Goal: Transaction & Acquisition: Purchase product/service

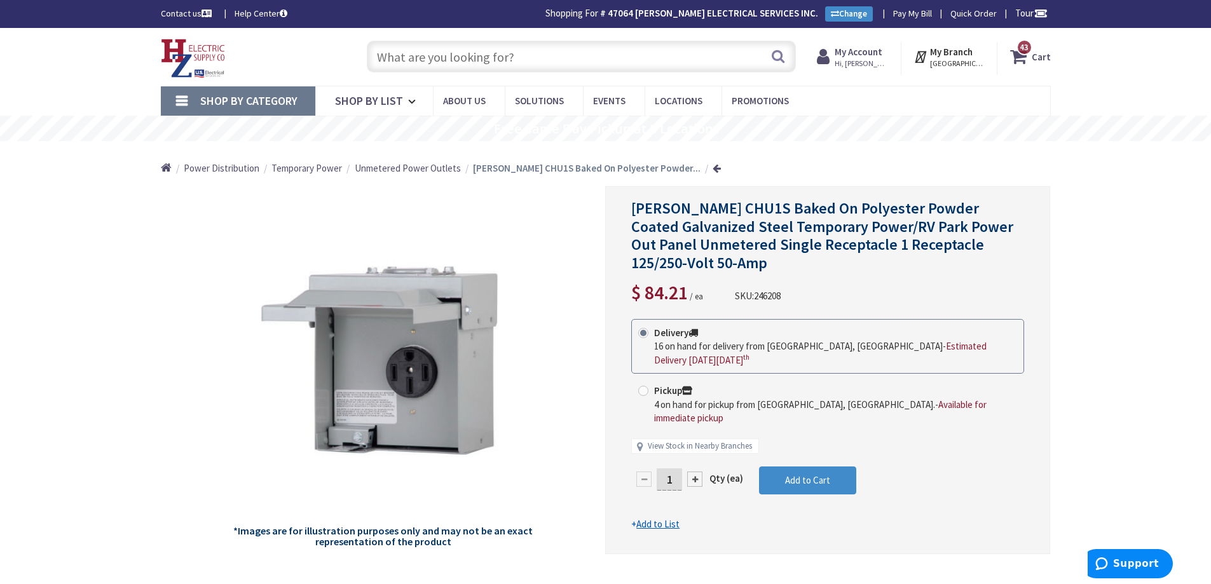
click at [563, 58] on input "text" at bounding box center [581, 57] width 429 height 32
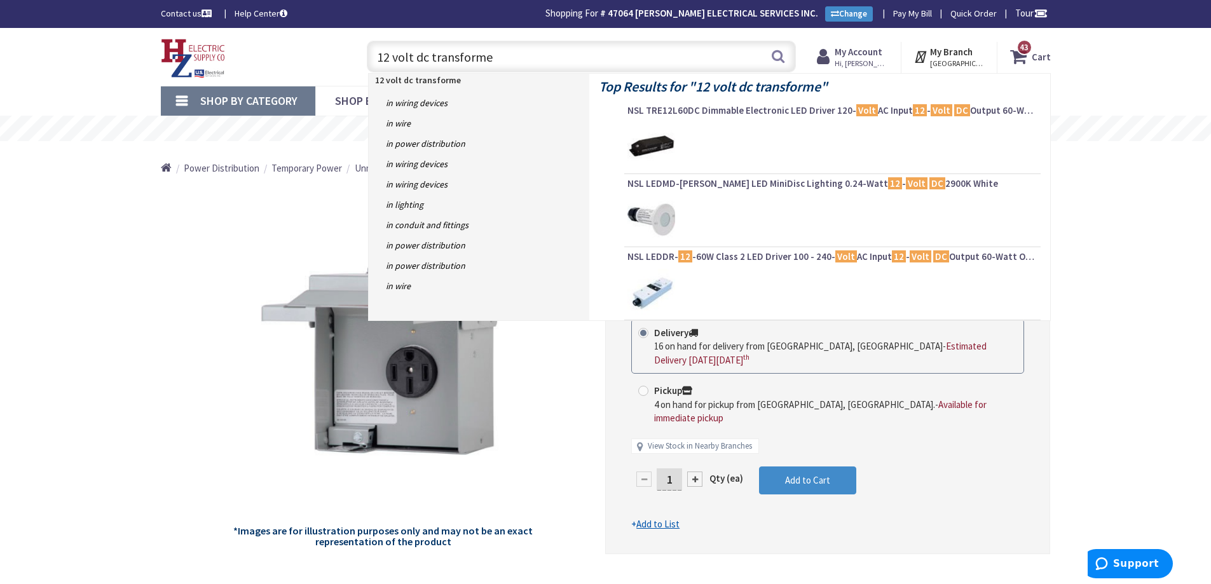
type input "12 volt dc transformer"
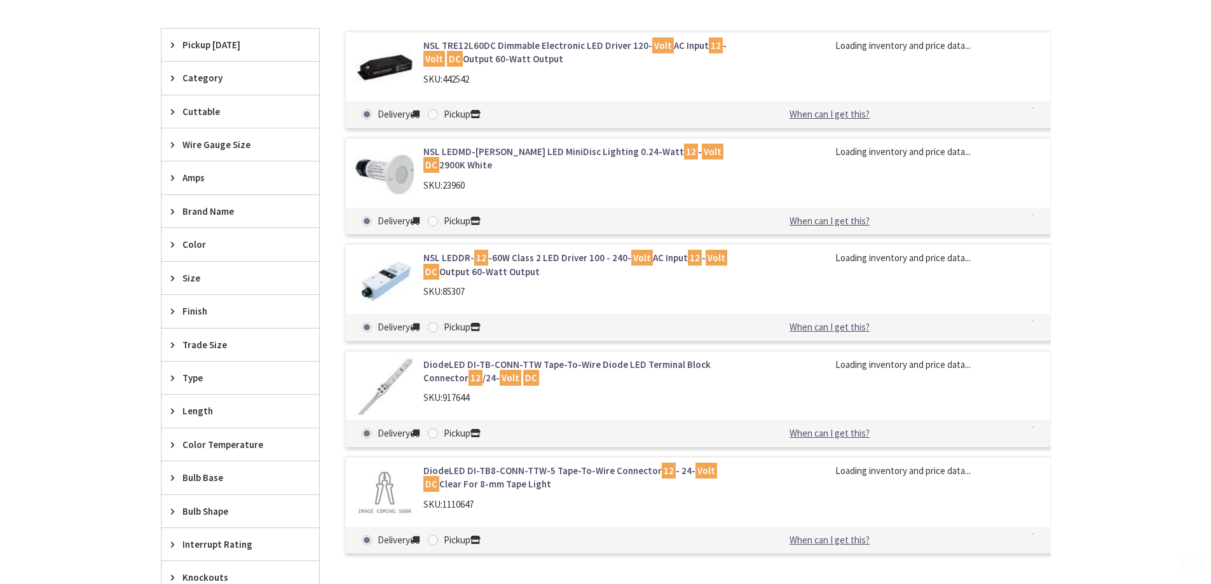
scroll to position [445, 0]
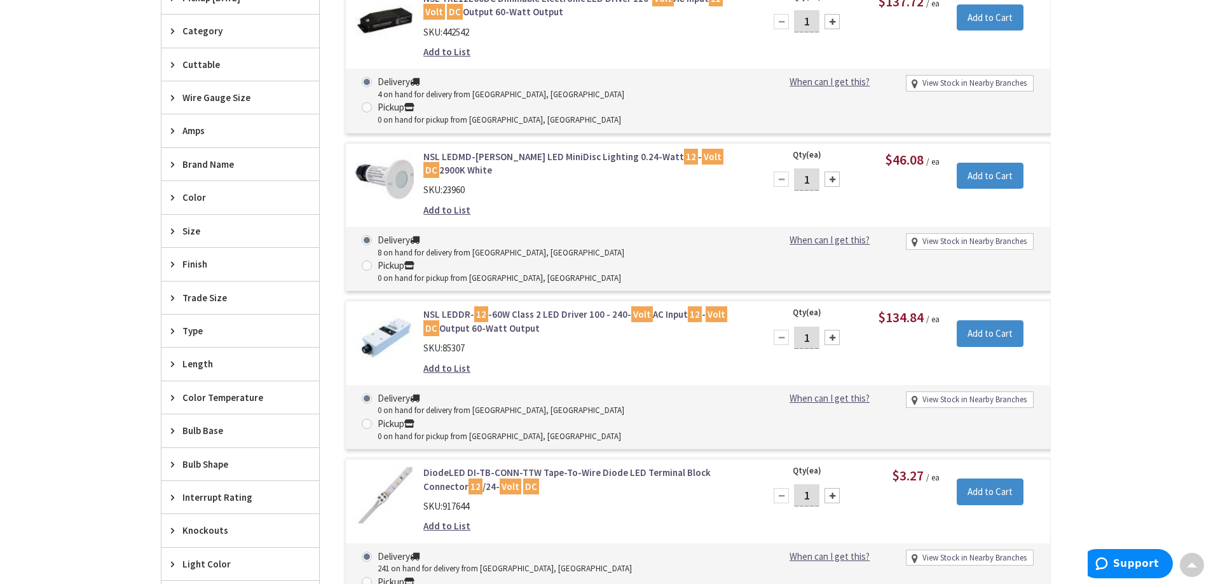
type input "[GEOGRAPHIC_DATA], [STREET_ADDRESS]"
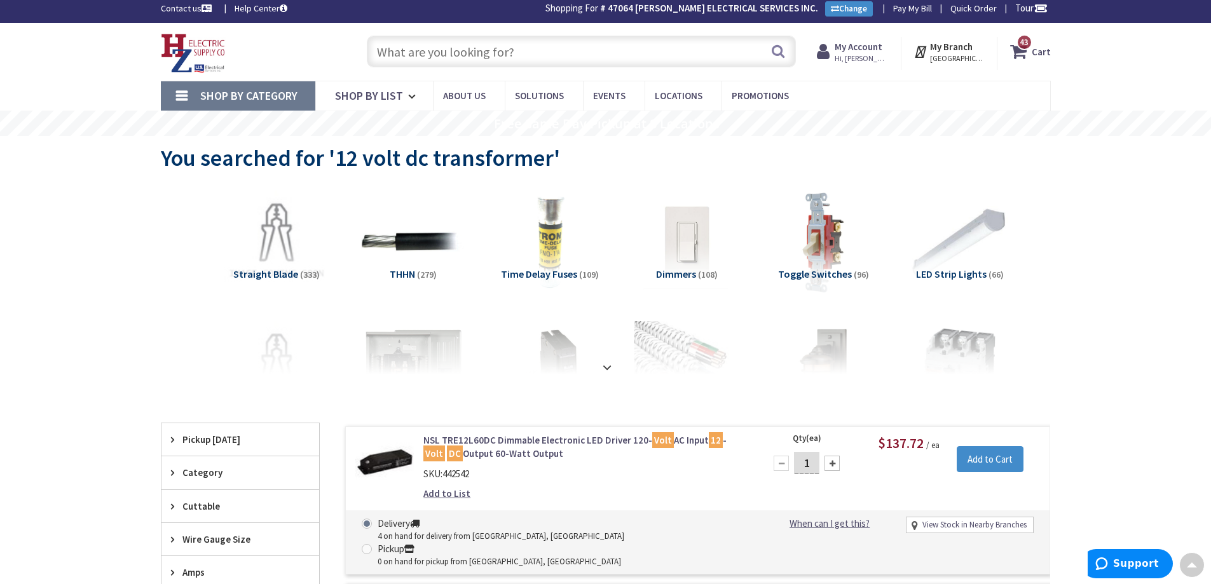
scroll to position [0, 0]
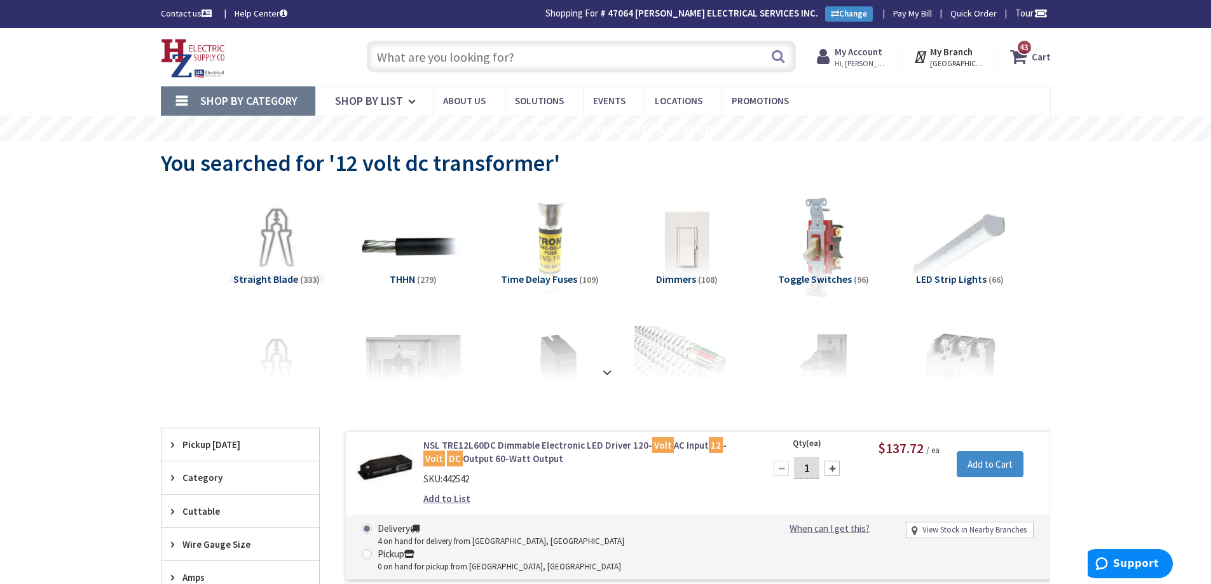
click at [515, 58] on input "text" at bounding box center [581, 57] width 429 height 32
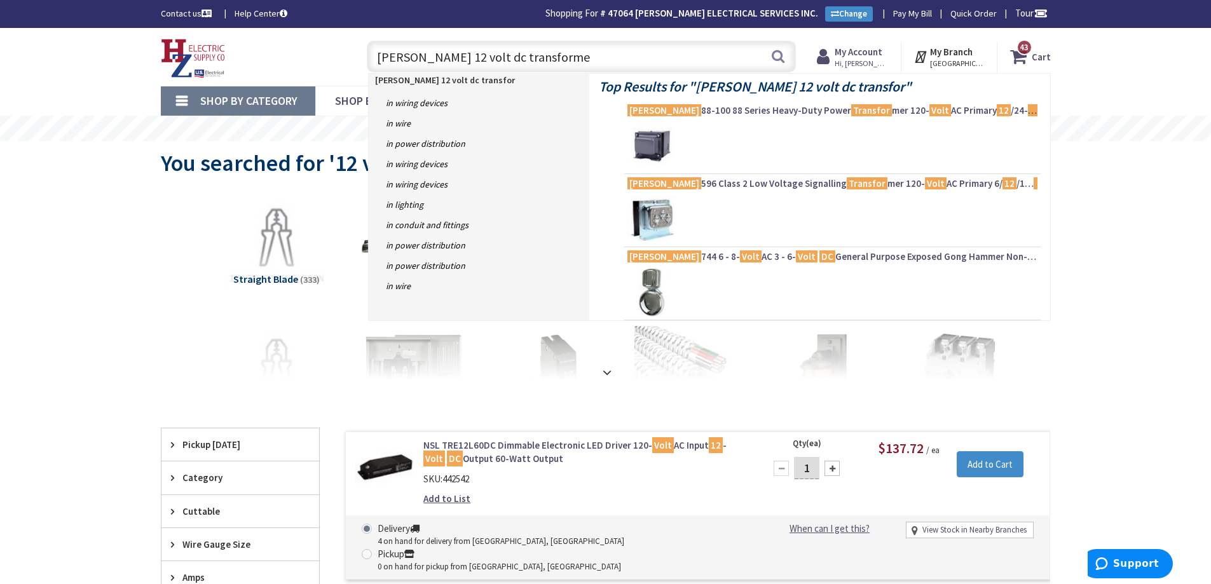
type input "edwards 12 volt dc transformer"
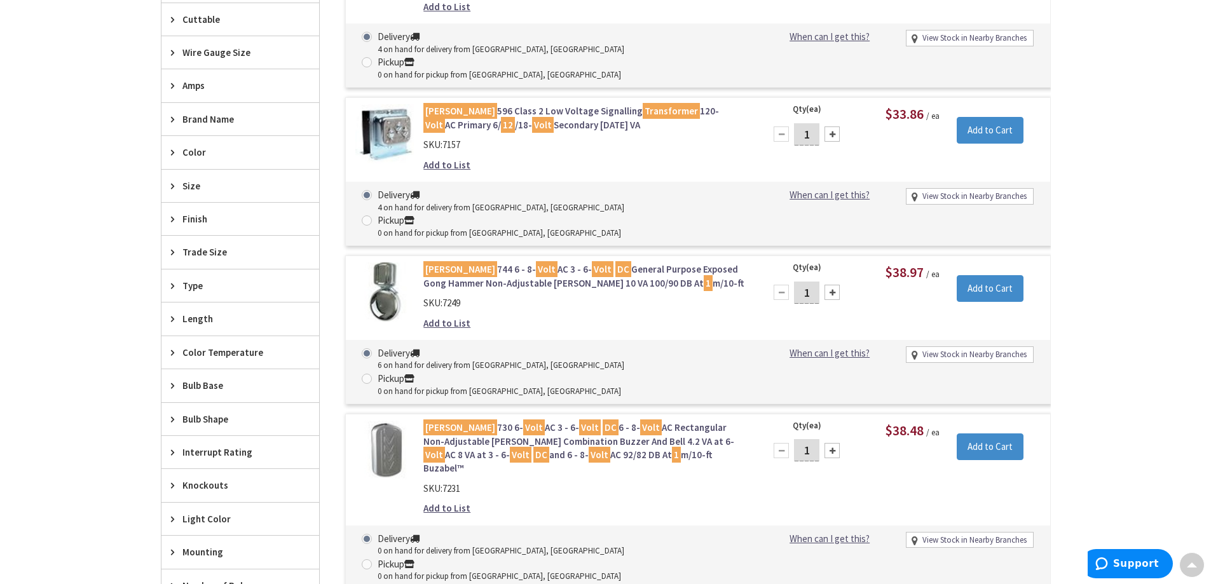
scroll to position [510, 0]
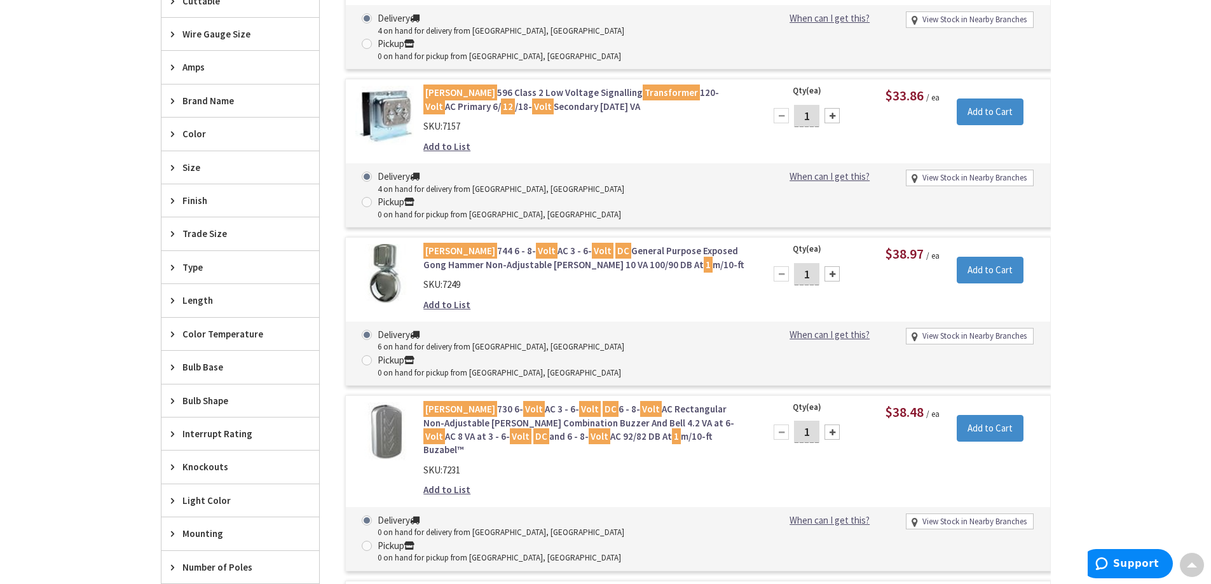
click at [1089, 144] on div "Skip to Content Toggle Nav Search 43 43 43 items Cart 43" at bounding box center [605, 263] width 1211 height 1490
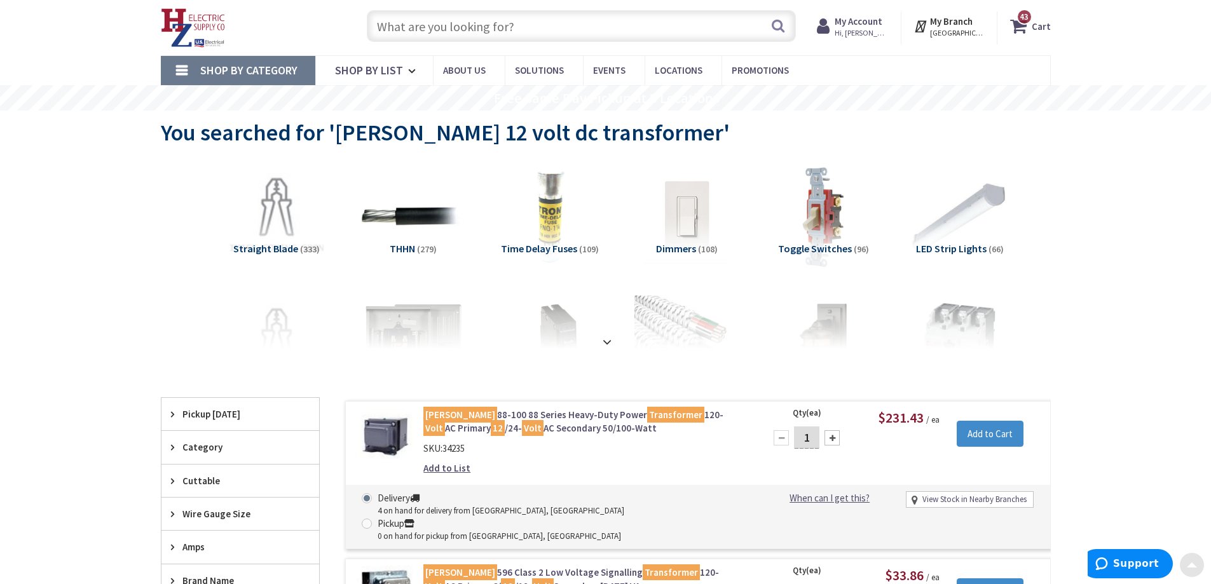
scroll to position [0, 0]
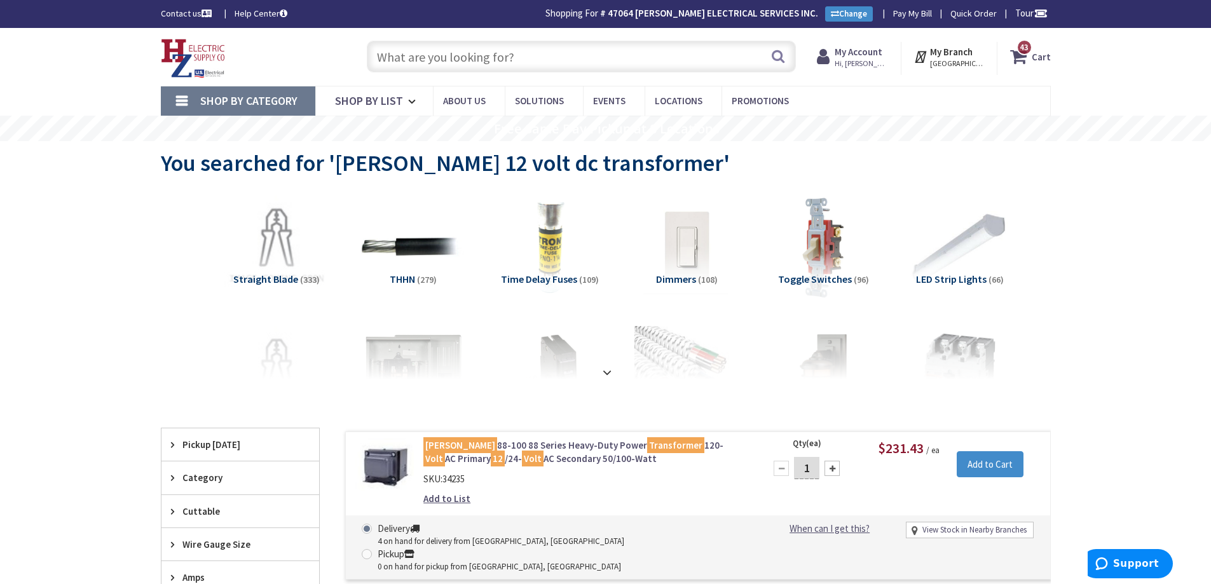
click at [615, 71] on input "text" at bounding box center [581, 57] width 429 height 32
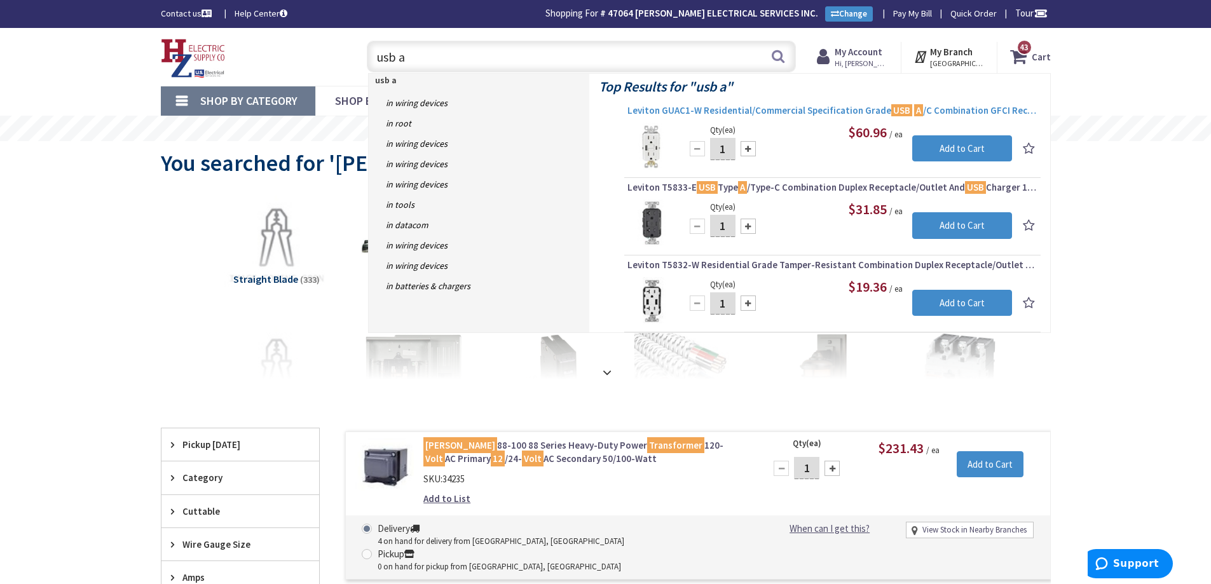
type input "usb a"
click at [776, 109] on span "Leviton GUAC1-W Residential/Commercial Specification Grade USB A /C Combination…" at bounding box center [832, 110] width 410 height 13
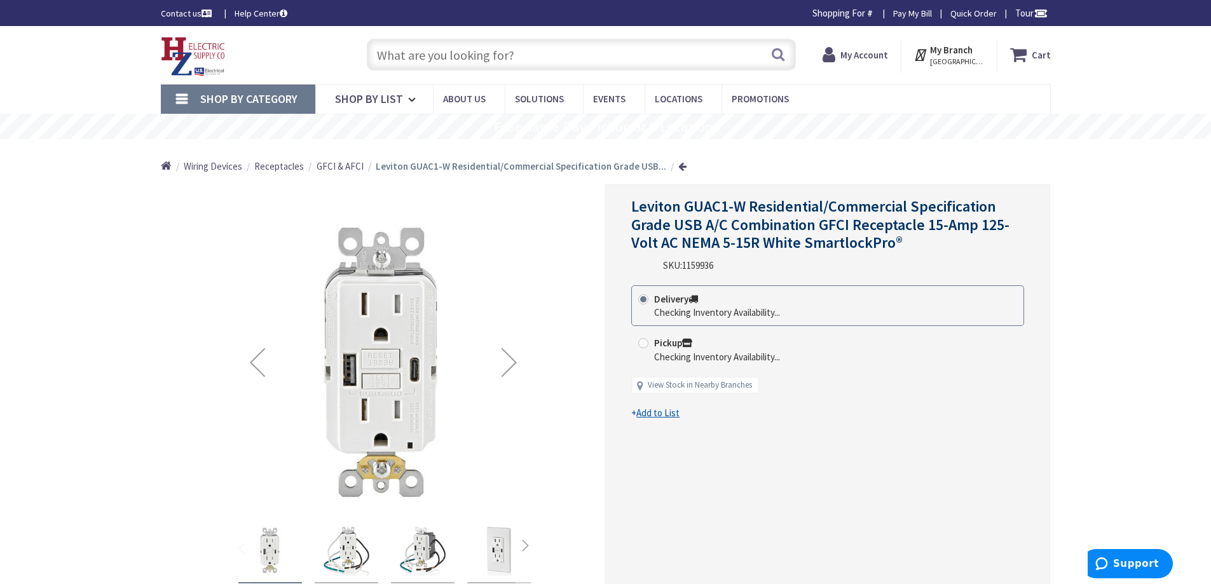
click at [481, 57] on input "text" at bounding box center [581, 55] width 429 height 32
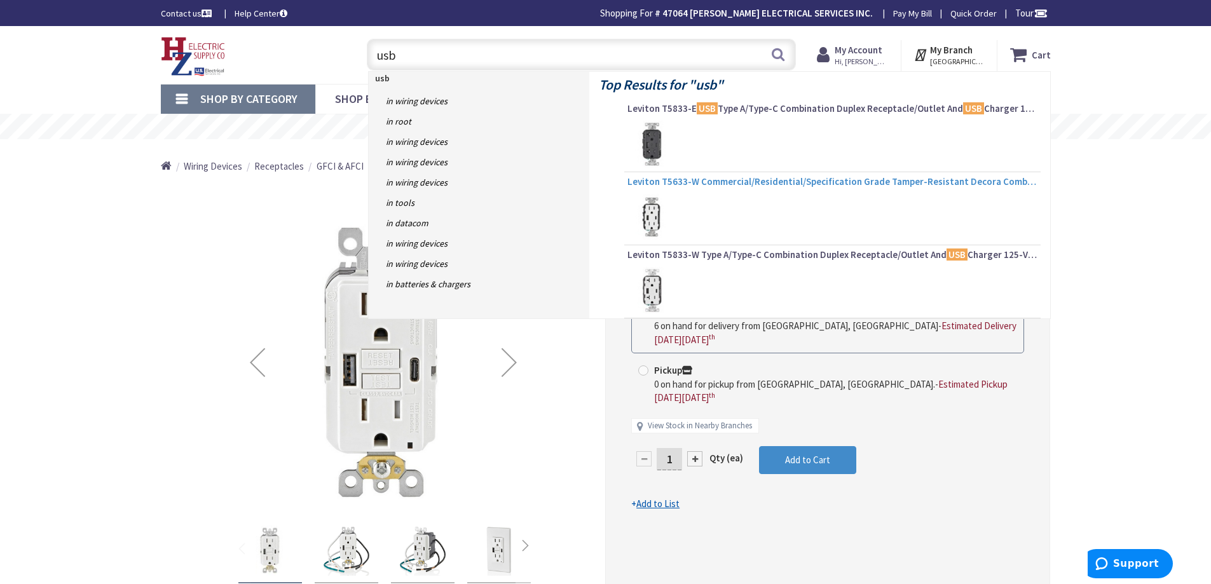
type input "usb"
click at [728, 179] on span "Leviton T5633-W Commercial/Residential/Specification Grade Tamper-Resistant Dec…" at bounding box center [832, 181] width 410 height 13
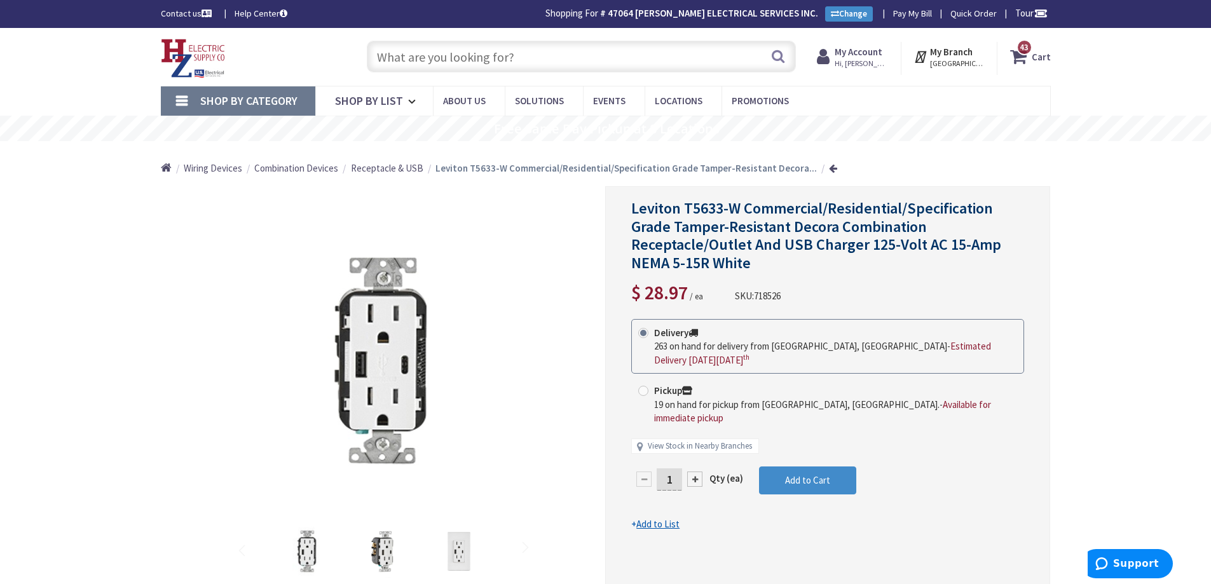
click at [597, 43] on input "text" at bounding box center [581, 57] width 429 height 32
click at [477, 64] on input "text" at bounding box center [581, 57] width 429 height 32
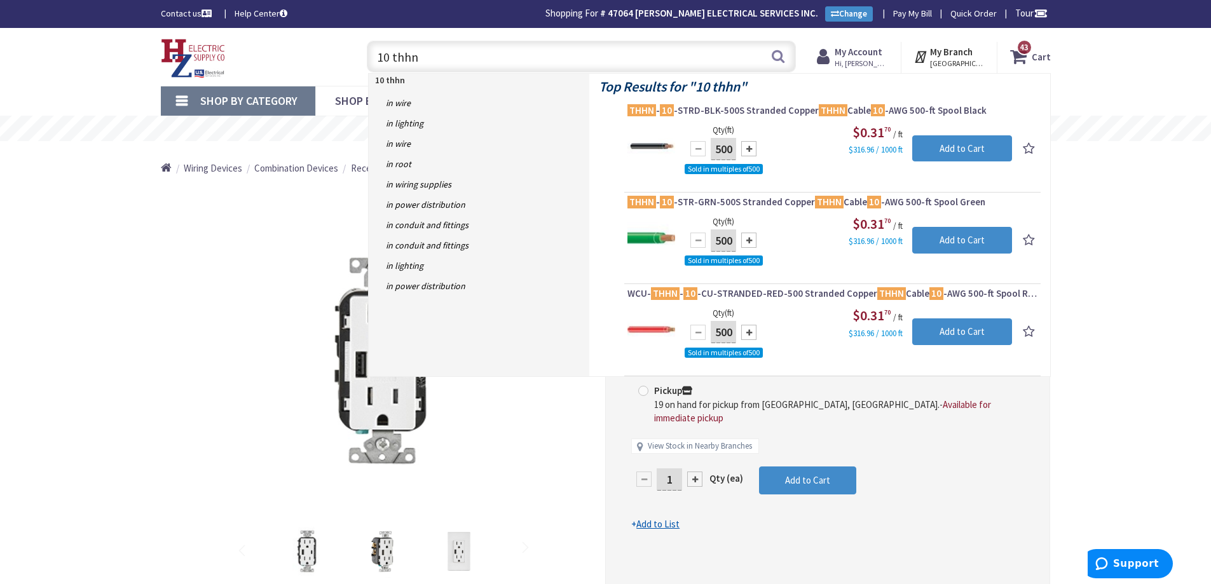
drag, startPoint x: 562, startPoint y: 60, endPoint x: 376, endPoint y: 69, distance: 186.5
click at [376, 69] on input "10 thhn" at bounding box center [581, 57] width 429 height 32
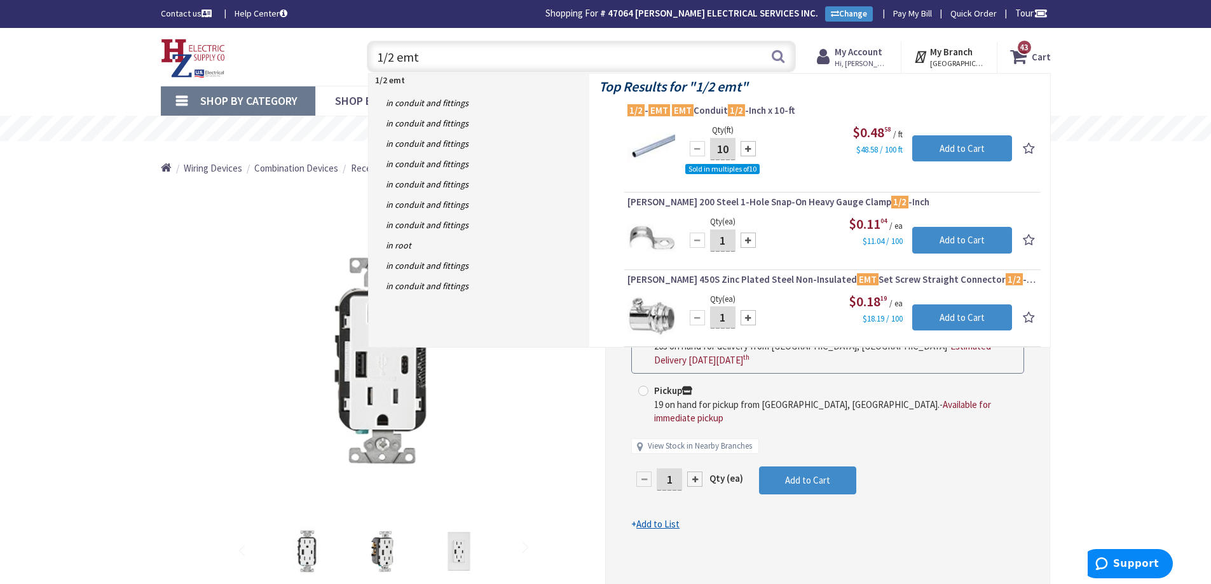
drag, startPoint x: 418, startPoint y: 57, endPoint x: 343, endPoint y: 53, distance: 75.7
click at [343, 53] on div "Toggle Nav 1/2 emt 1/2 emt Search 43 43 43 items Cart My Cart 43" at bounding box center [605, 57] width 909 height 43
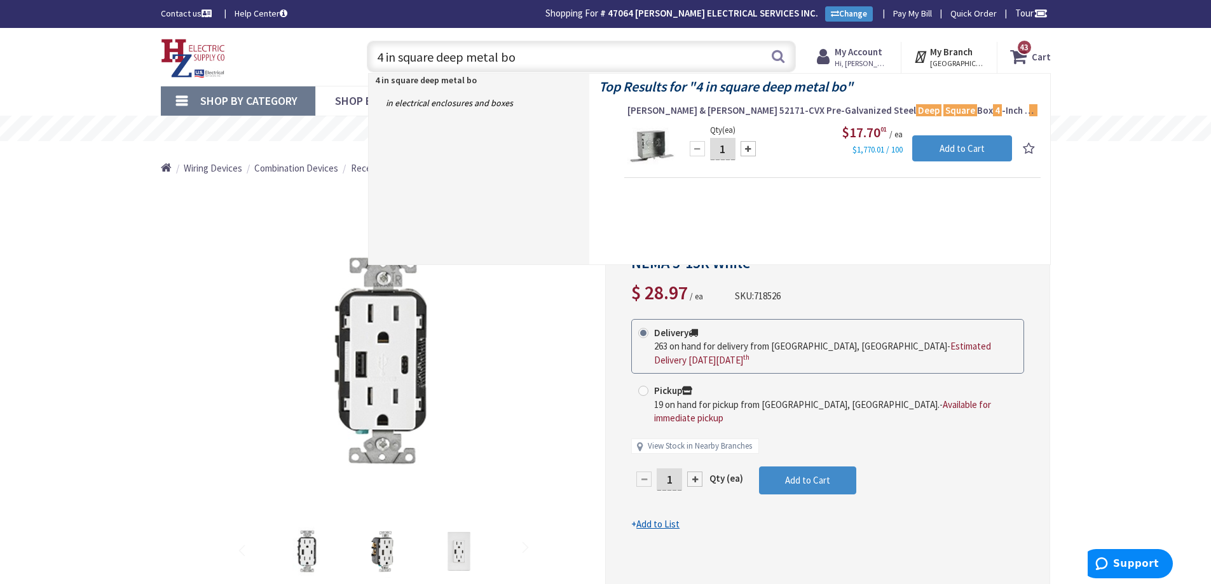
type input "4 in square deep metal box"
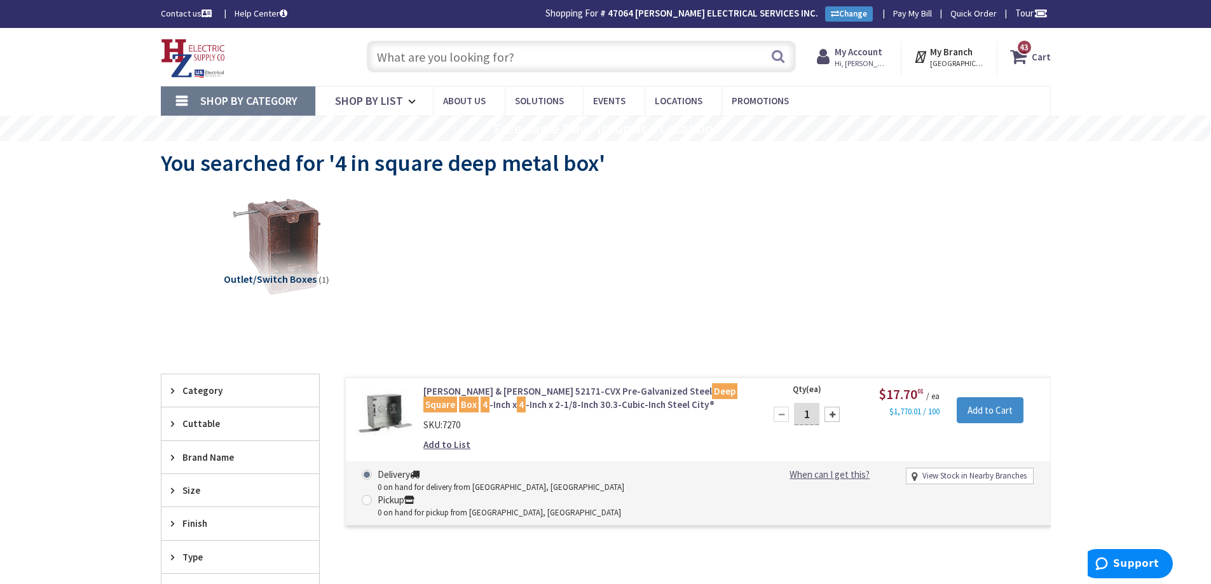
click at [559, 55] on input "text" at bounding box center [581, 57] width 429 height 32
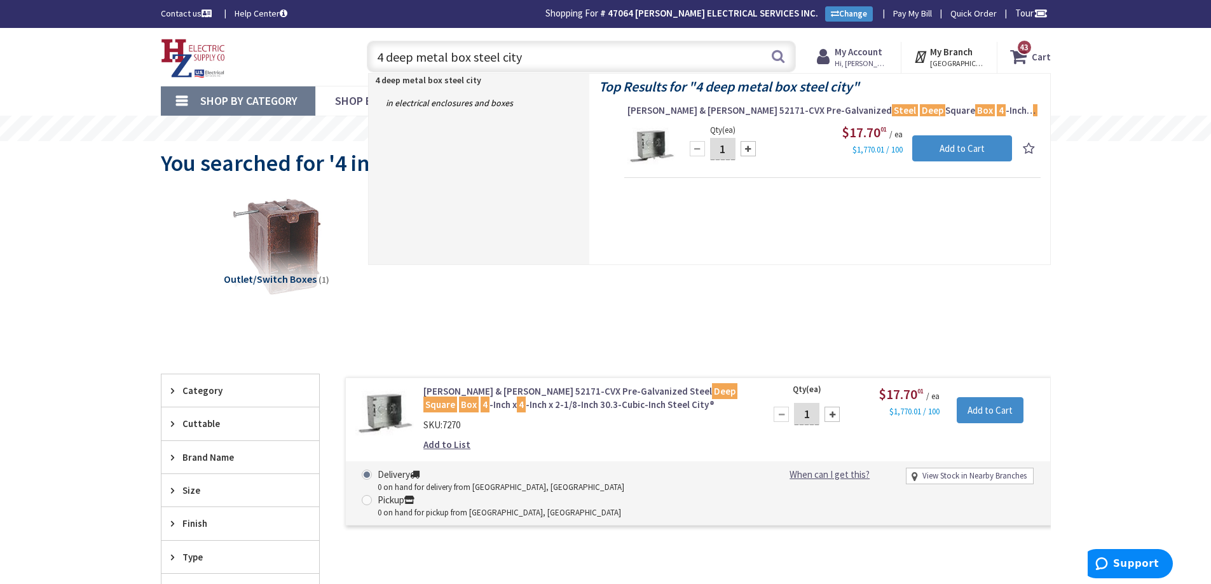
click at [411, 58] on input "4 deep metal box steel city" at bounding box center [581, 57] width 429 height 32
click at [388, 57] on input "4 deep metal box steel city" at bounding box center [581, 57] width 429 height 32
drag, startPoint x: 470, startPoint y: 60, endPoint x: 334, endPoint y: 53, distance: 136.2
click at [334, 53] on div "Toggle Nav 4 deep metal box steel city 4 deep metal box steel city Search 43 43…" at bounding box center [605, 57] width 909 height 43
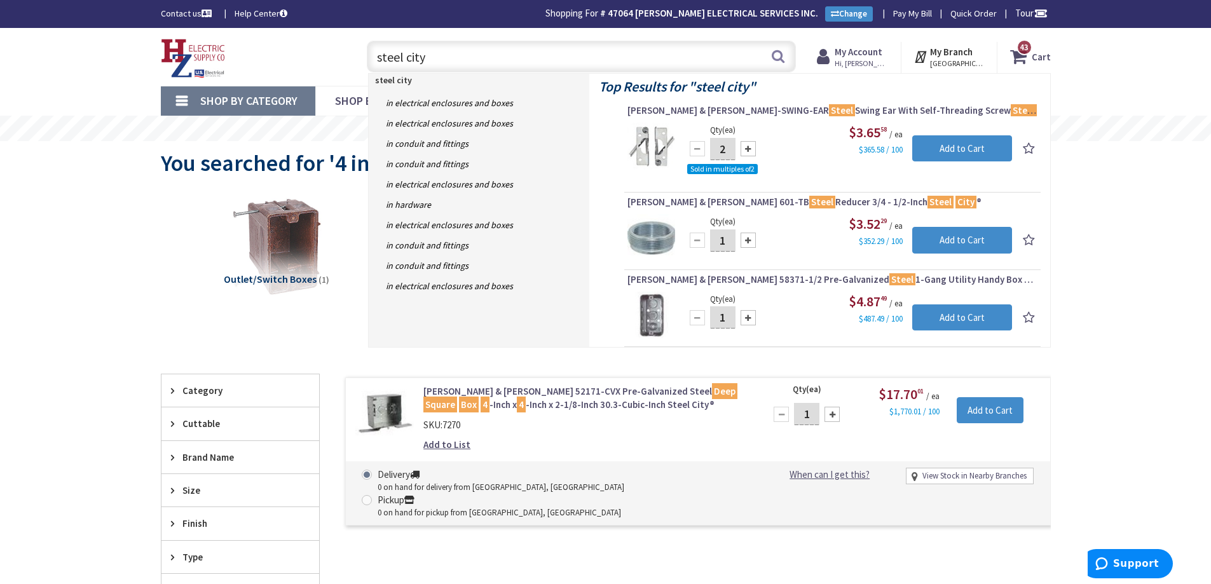
click at [453, 64] on input "steel city" at bounding box center [581, 57] width 429 height 32
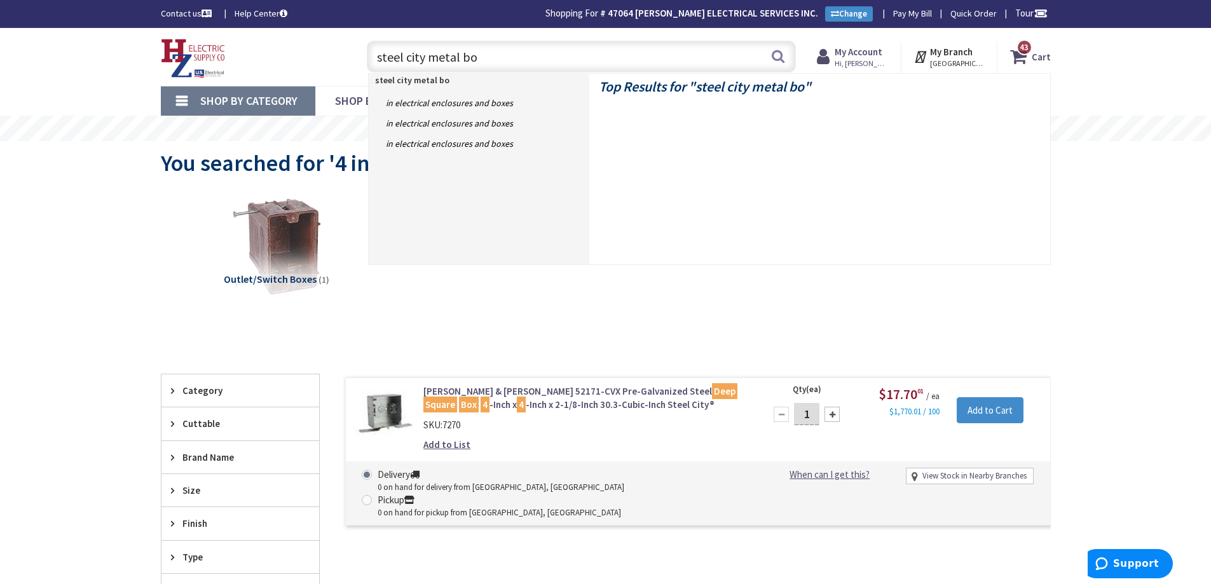
type input "steel city metal box"
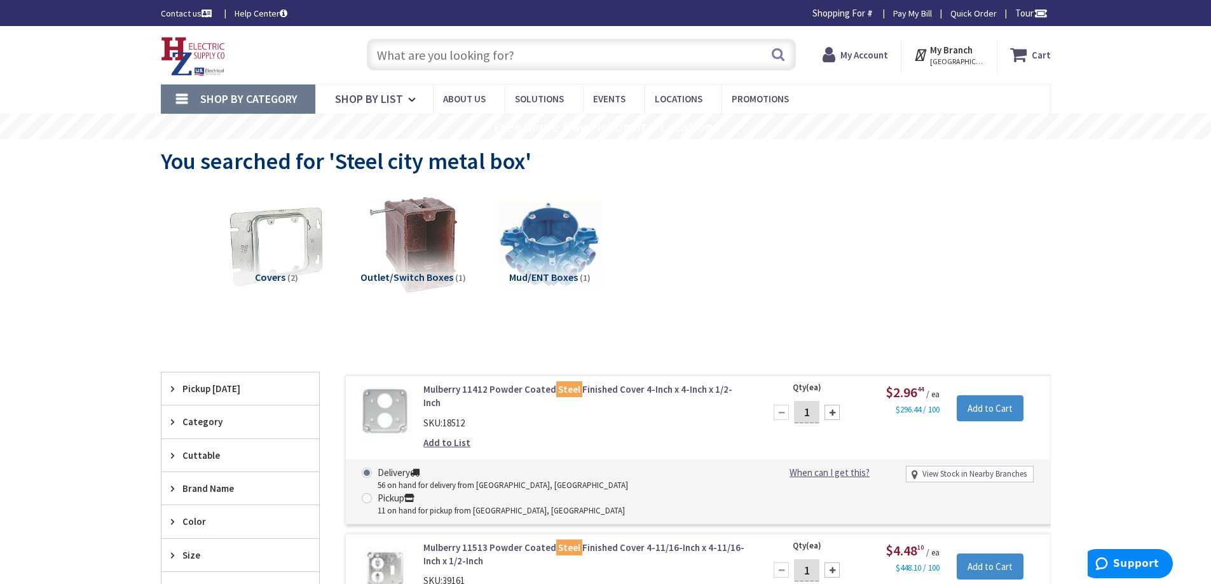
click at [793, 219] on div "Covers (2) Outlet/Switch Boxes (1) Mud/ENT Boxes (1)" at bounding box center [605, 255] width 845 height 137
